Goal: Complete application form

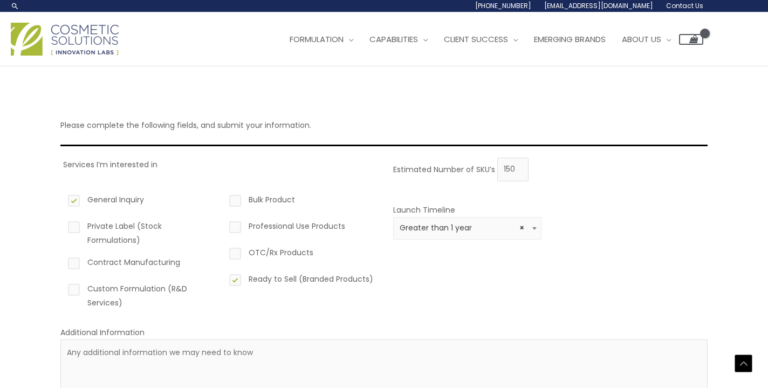
select select "6"
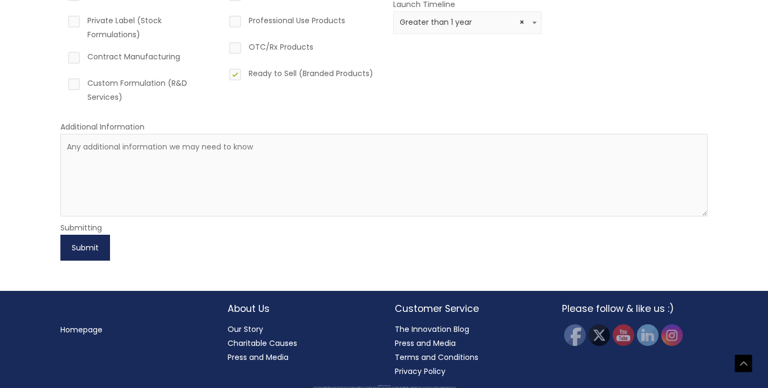
click at [98, 252] on button "Submit" at bounding box center [85, 248] width 50 height 26
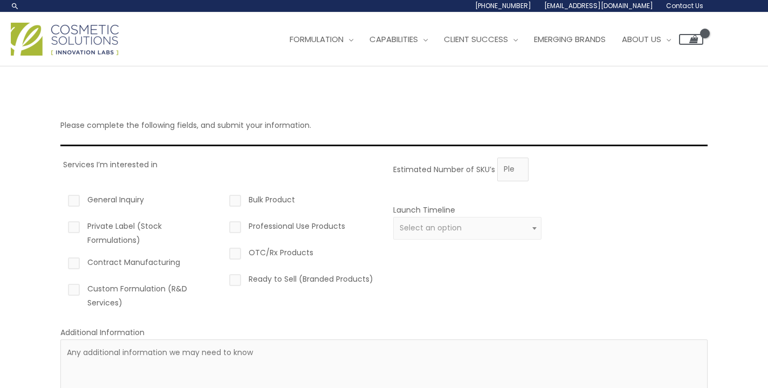
click at [78, 201] on label "General Inquiry" at bounding box center [140, 202] width 148 height 18
click at [62, 200] on input "General Inquiry" at bounding box center [58, 196] width 7 height 7
checkbox input "true"
click at [506, 168] on input "Estimated Number of SKU’s" at bounding box center [512, 169] width 31 height 24
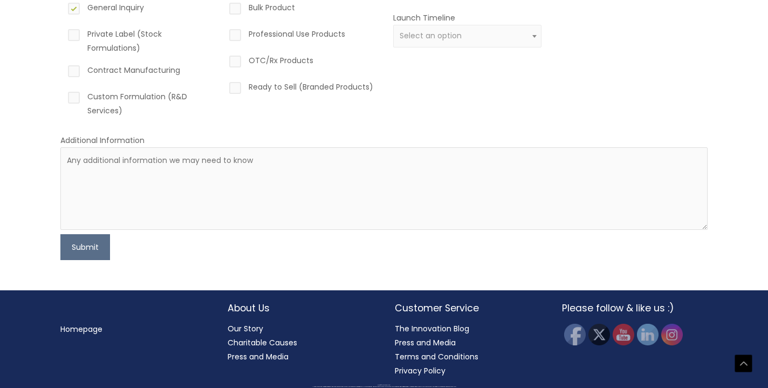
scroll to position [191, 0]
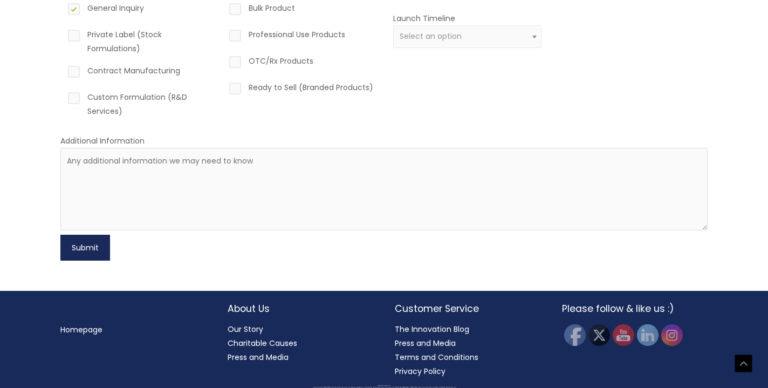
type input "500"
click at [79, 244] on button "Submit" at bounding box center [85, 248] width 50 height 26
click at [91, 251] on button "Submit" at bounding box center [85, 248] width 50 height 26
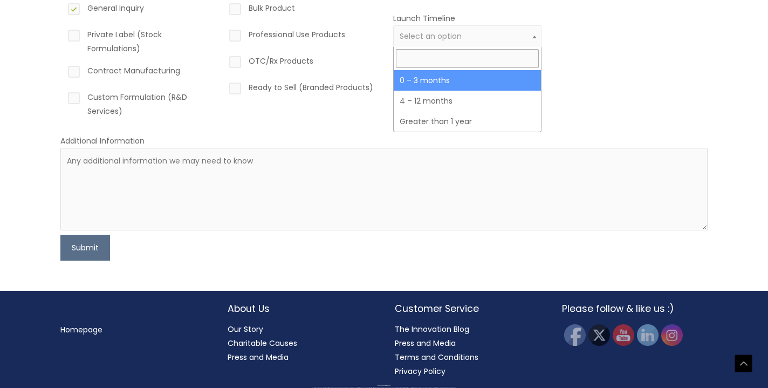
click at [480, 32] on span "Select an option" at bounding box center [468, 36] width 136 height 10
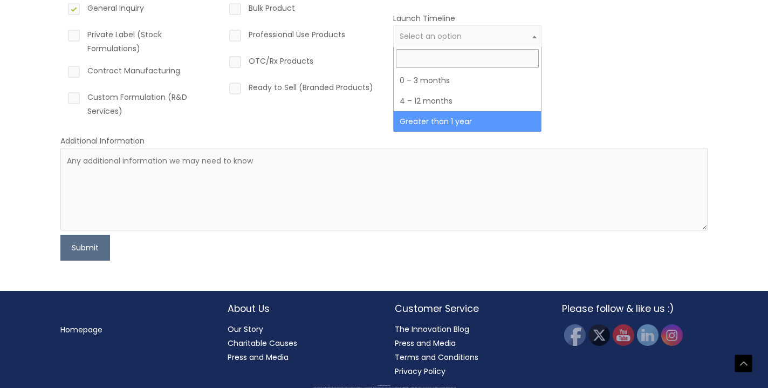
select select "6"
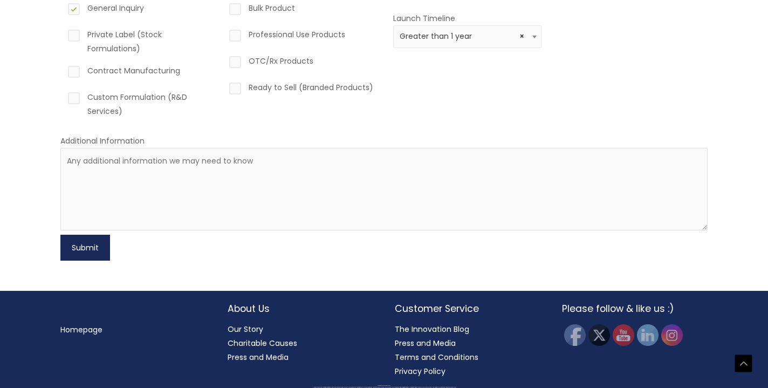
click at [78, 244] on button "Submit" at bounding box center [85, 248] width 50 height 26
